Goal: Task Accomplishment & Management: Use online tool/utility

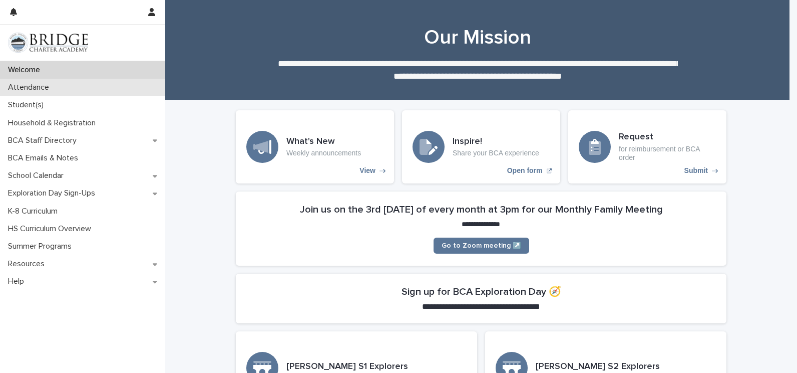
click at [28, 88] on p "Attendance" at bounding box center [30, 88] width 53 height 10
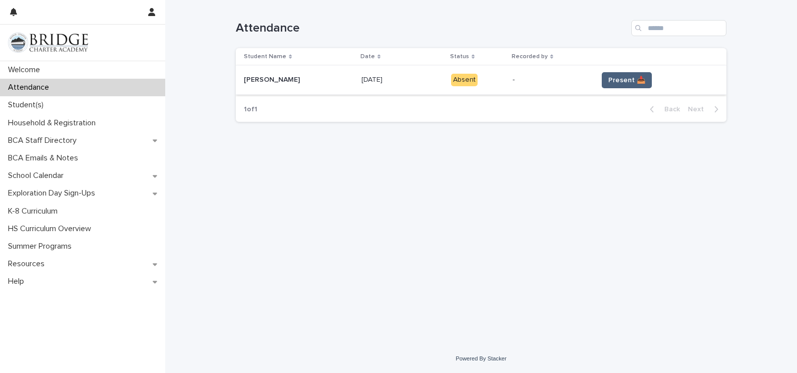
click at [632, 76] on span "Present 📥" at bounding box center [627, 80] width 37 height 10
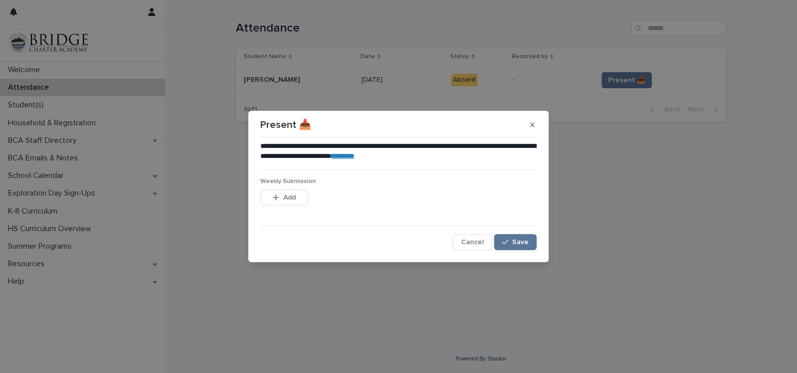
click at [583, 243] on div "**********" at bounding box center [398, 186] width 797 height 373
click at [517, 237] on button "Save" at bounding box center [515, 242] width 43 height 16
